Goal: Complete application form: Complete application form

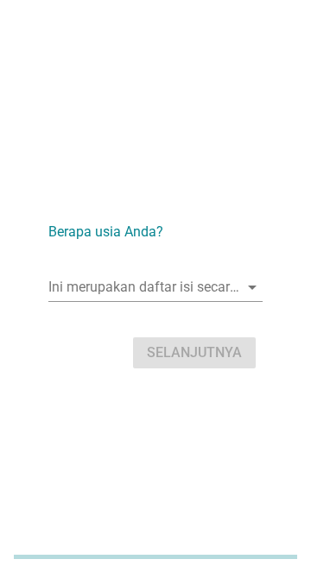
click at [229, 301] on input "Ini merupakan daftar isi secara otomatis, ketikkan apa saja" at bounding box center [143, 287] width 190 height 28
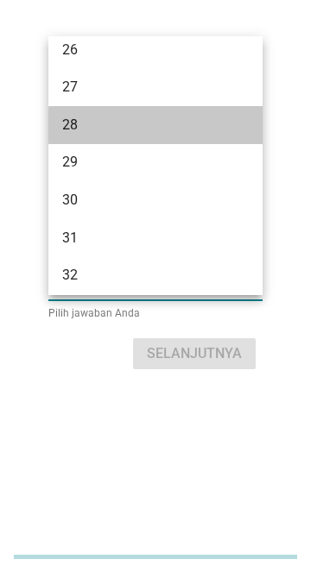
scroll to position [331, 0]
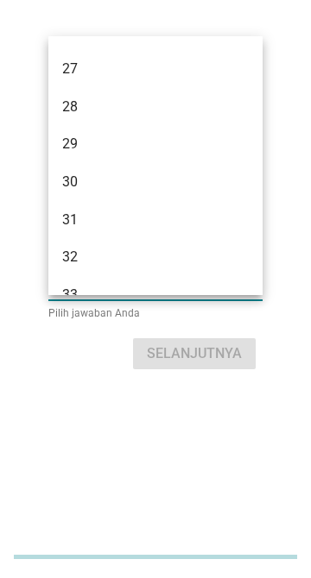
click at [122, 210] on div "31" at bounding box center [147, 220] width 171 height 21
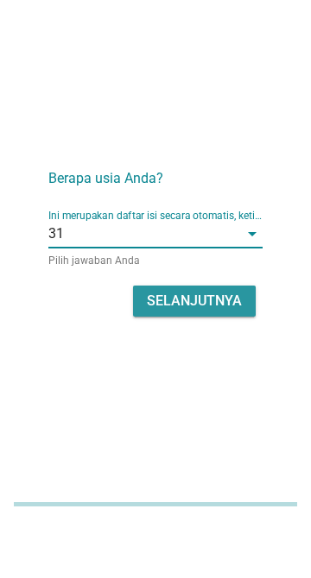
click at [225, 364] on div "Selanjutnya" at bounding box center [194, 353] width 95 height 21
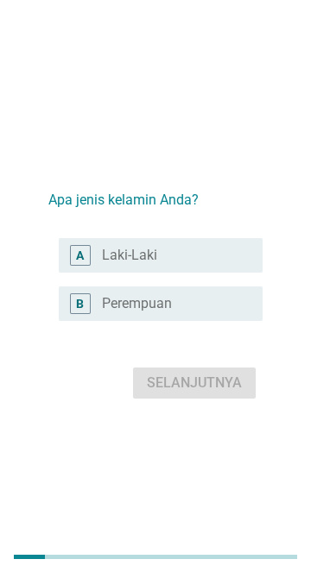
scroll to position [0, 0]
click at [169, 313] on label "Perempuan" at bounding box center [137, 304] width 70 height 17
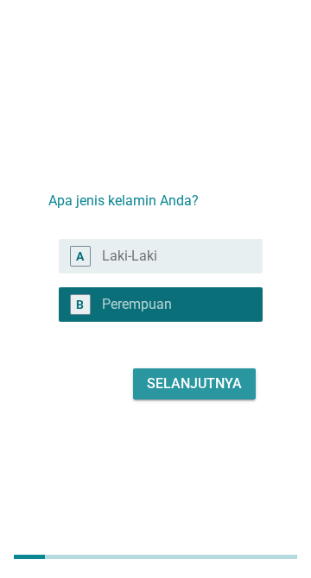
click at [231, 394] on div "Selanjutnya" at bounding box center [194, 384] width 95 height 21
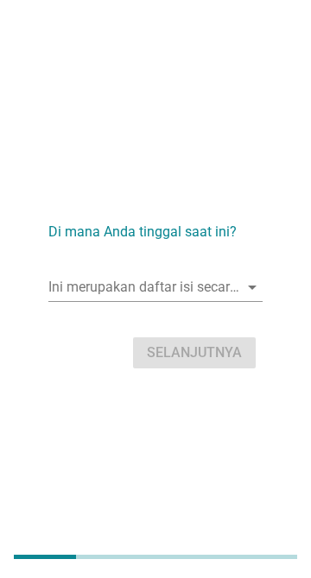
click at [235, 301] on input "Ini merupakan daftar isi secara otomatis, ketikkan apa saja" at bounding box center [143, 287] width 190 height 28
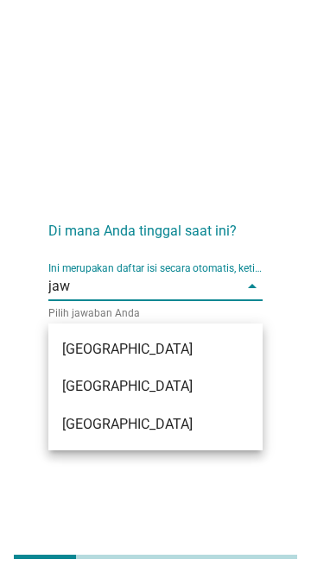
type input "jawa"
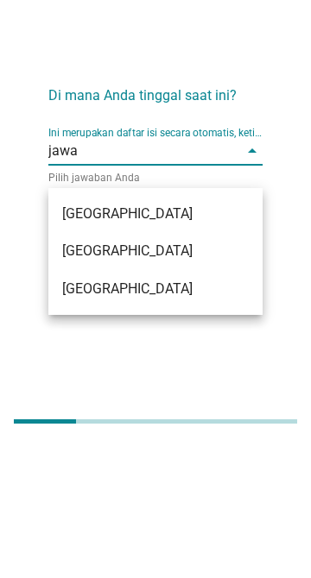
click at [196, 424] on div "[GEOGRAPHIC_DATA]" at bounding box center [147, 424] width 171 height 21
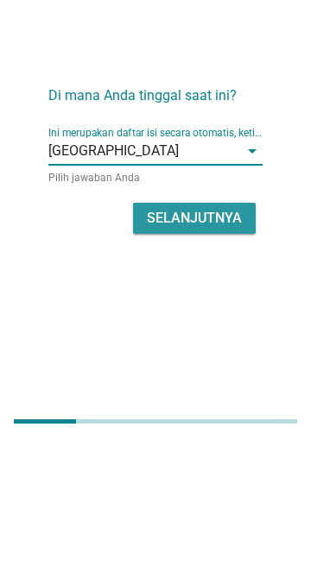
click at [196, 364] on div "Selanjutnya" at bounding box center [194, 353] width 95 height 21
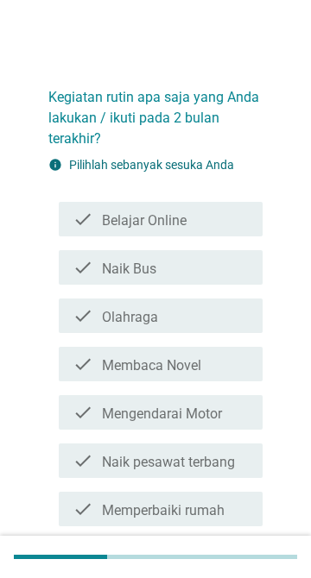
click at [212, 217] on div "check_box_outline_blank Belajar Online" at bounding box center [175, 219] width 147 height 21
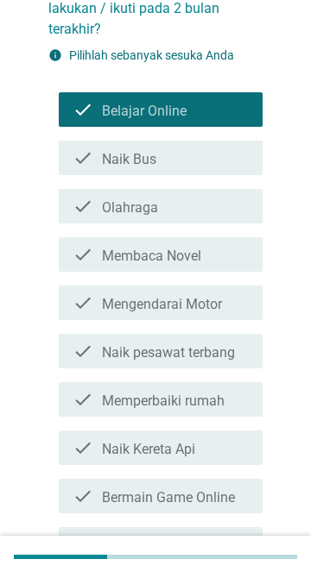
scroll to position [110, 0]
click at [218, 204] on div "check_box_outline_blank Olahraga" at bounding box center [175, 206] width 147 height 21
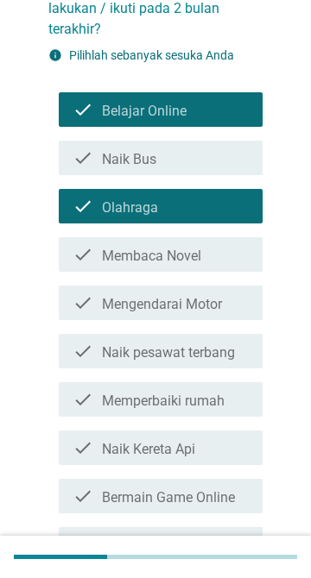
click at [198, 261] on label "Membaca Novel" at bounding box center [151, 256] width 99 height 17
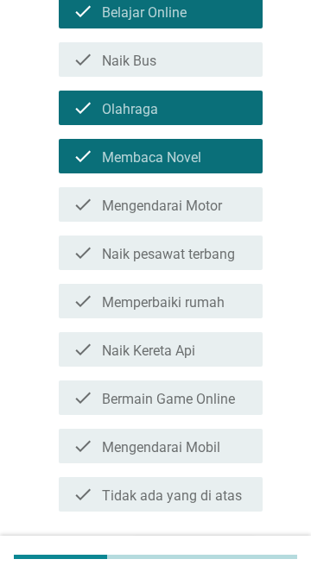
click at [215, 210] on label "Mengendarai Motor" at bounding box center [162, 206] width 120 height 17
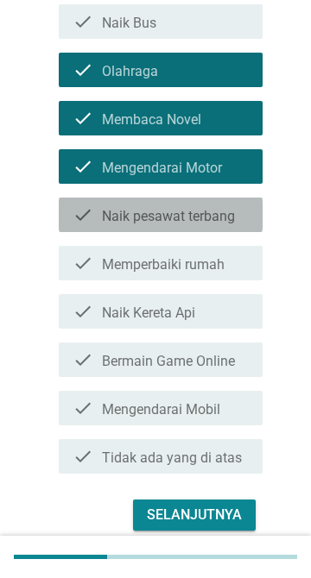
scroll to position [270, 0]
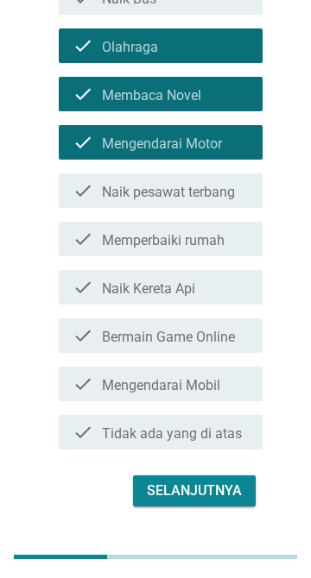
click at [188, 283] on label "Naik Kereta Api" at bounding box center [148, 288] width 93 height 17
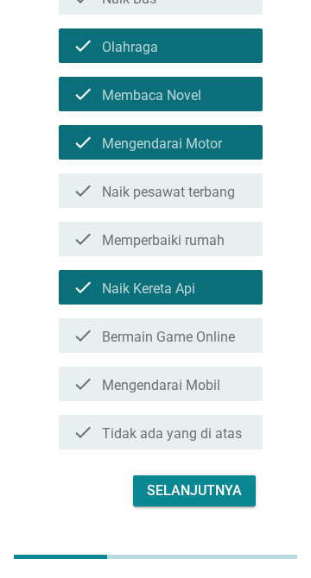
click at [161, 330] on label "Bermain Game Online" at bounding box center [168, 337] width 133 height 17
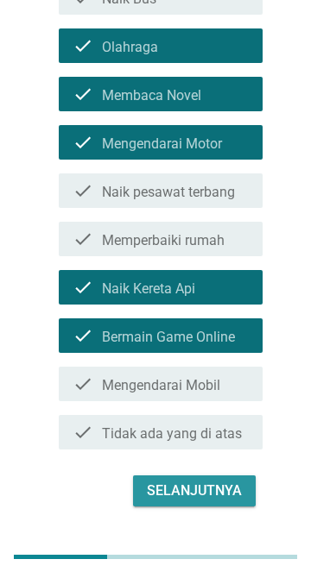
click at [211, 501] on button "Selanjutnya" at bounding box center [194, 490] width 122 height 31
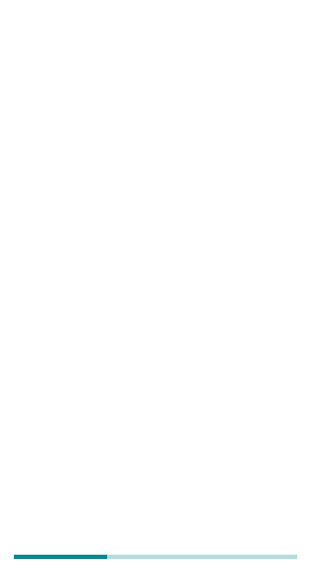
scroll to position [0, 0]
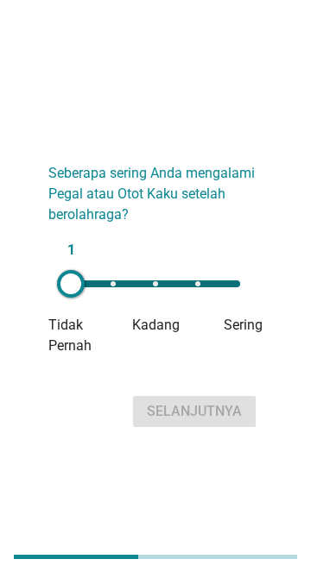
click at [157, 287] on div "1" at bounding box center [155, 283] width 169 height 7
type input "3"
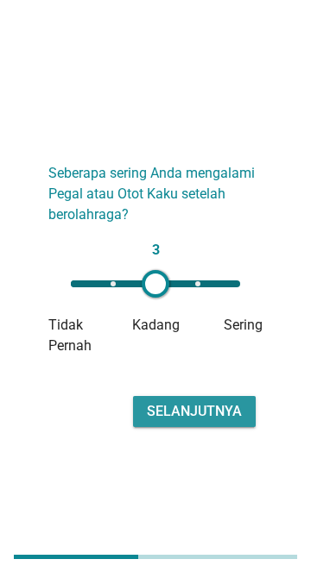
click at [205, 422] on div "Selanjutnya" at bounding box center [194, 411] width 95 height 21
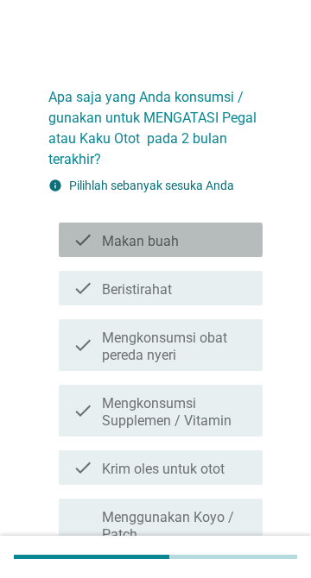
click at [189, 239] on div "check_box_outline_blank Makan buah" at bounding box center [175, 239] width 147 height 21
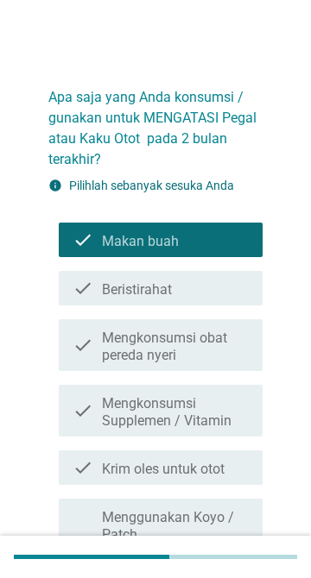
click at [181, 290] on div "check_box_outline_blank Beristirahat" at bounding box center [175, 288] width 147 height 21
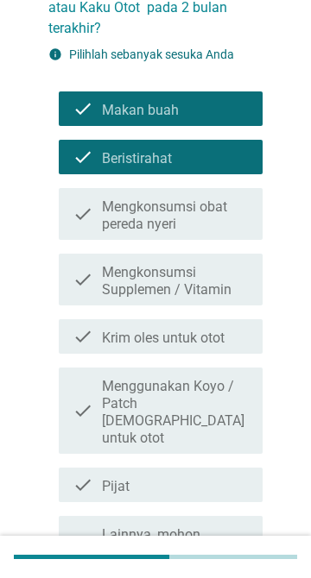
click at [216, 270] on label "Mengkonsumsi Supplemen / Vitamin" at bounding box center [175, 281] width 147 height 35
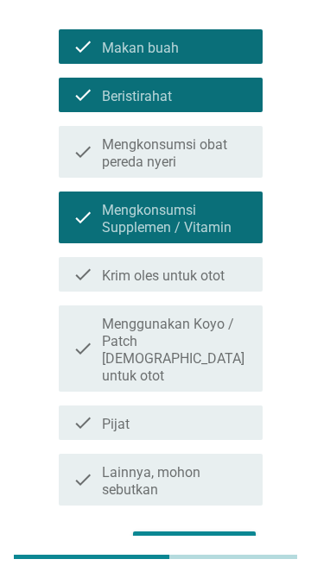
scroll to position [192, 0]
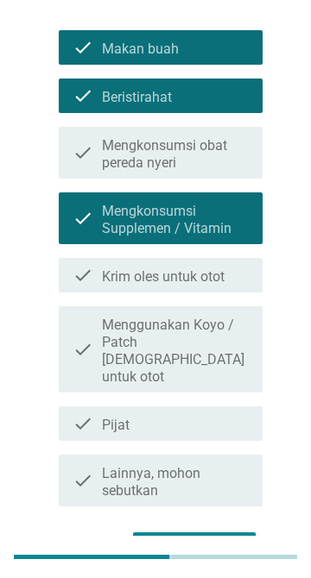
click at [242, 413] on div "check_box_outline_blank Pijat" at bounding box center [175, 423] width 147 height 21
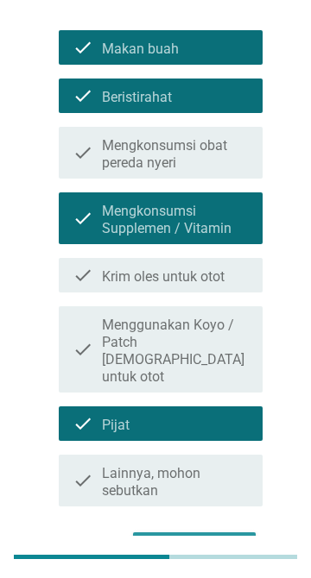
click at [210, 537] on div "Selanjutnya" at bounding box center [194, 547] width 95 height 21
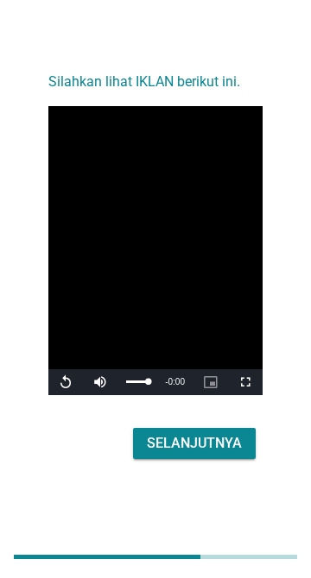
scroll to position [42, 0]
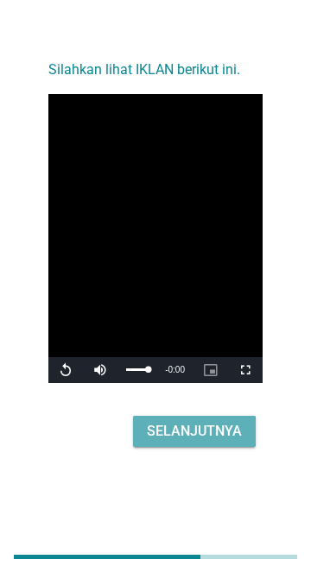
click at [213, 442] on div "Selanjutnya" at bounding box center [194, 431] width 95 height 21
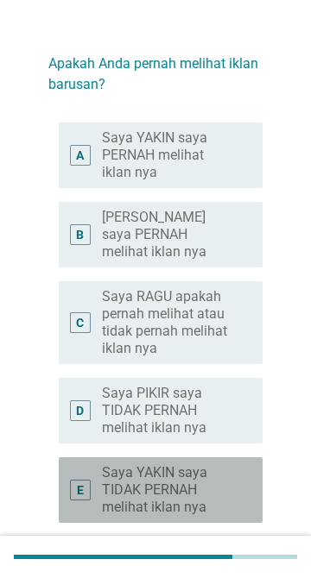
scroll to position [35, 0]
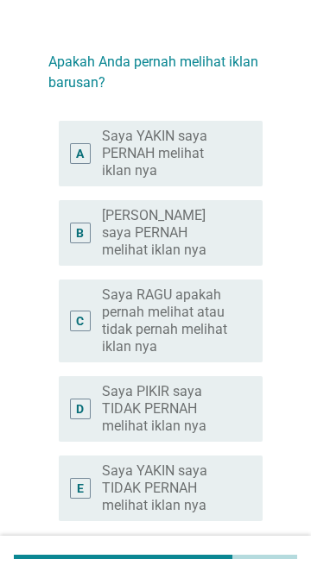
click at [228, 157] on label "Saya YAKIN saya PERNAH melihat iklan nya" at bounding box center [168, 154] width 133 height 52
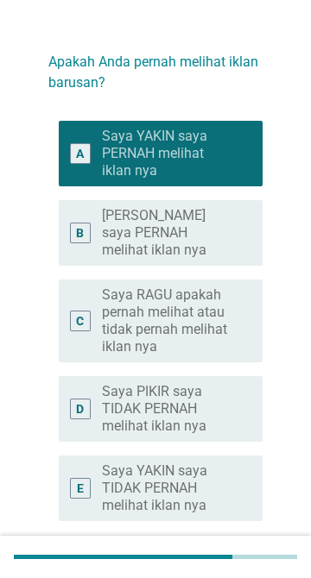
click at [217, 568] on button "Selanjutnya" at bounding box center [194, 583] width 122 height 31
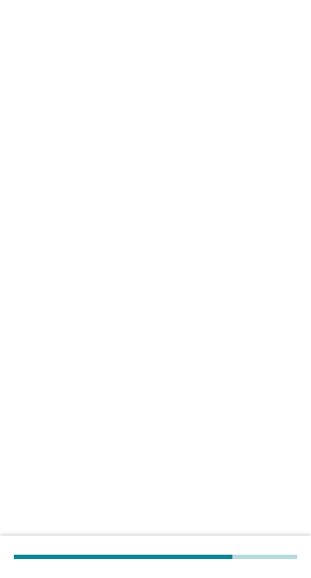
scroll to position [0, 0]
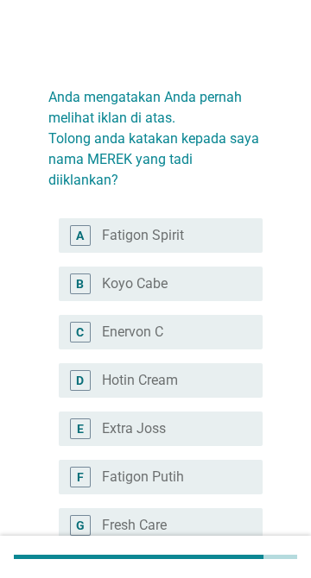
click at [240, 238] on div "radio_button_unchecked Fatigon Spirit" at bounding box center [175, 235] width 147 height 17
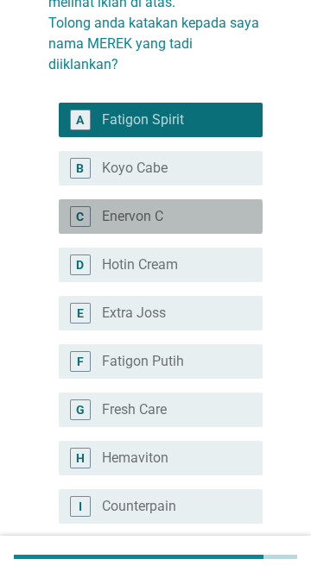
scroll to position [115, 0]
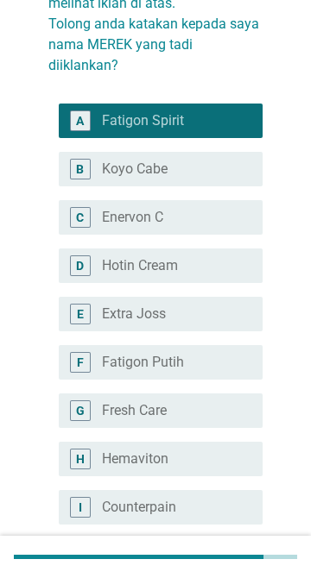
click at [225, 364] on div "radio_button_unchecked Fatigon Putih" at bounding box center [168, 362] width 133 height 17
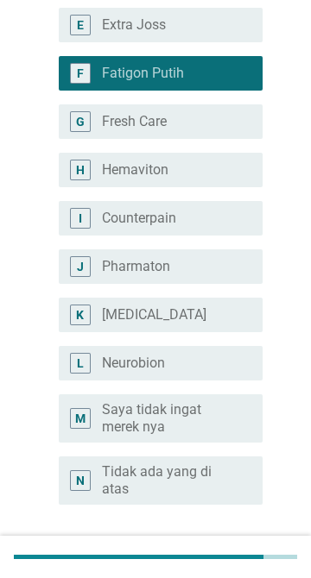
scroll to position [480, 0]
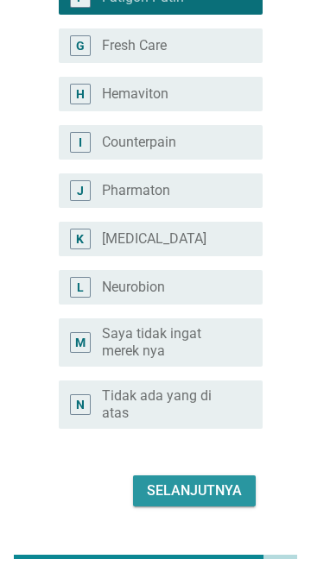
click at [229, 493] on div "Selanjutnya" at bounding box center [194, 491] width 95 height 21
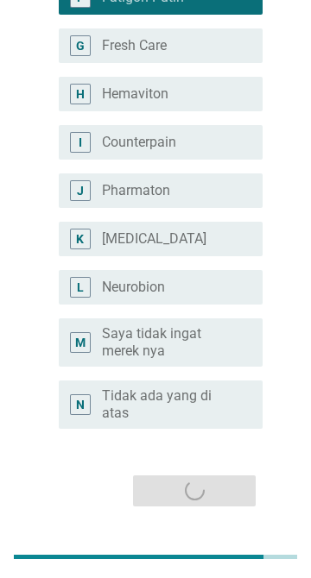
scroll to position [0, 0]
